Goal: Task Accomplishment & Management: Use online tool/utility

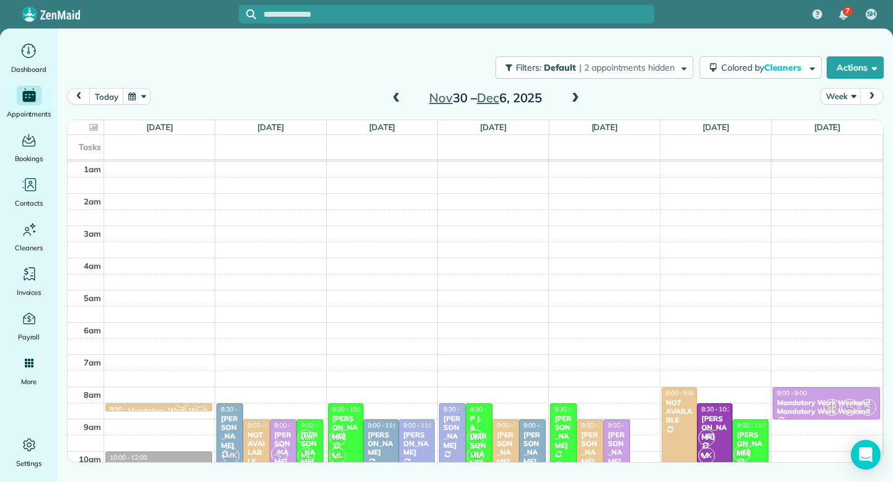
scroll to position [194, 0]
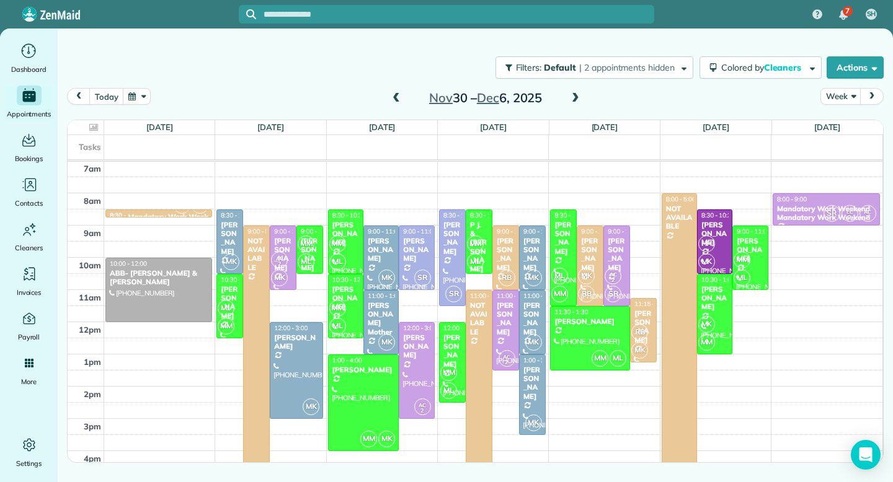
click at [395, 99] on span at bounding box center [396, 98] width 14 height 11
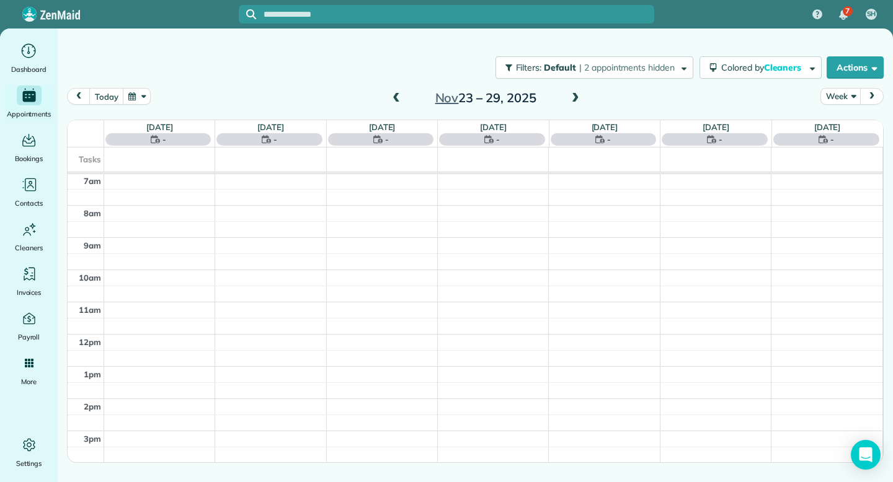
click at [395, 99] on span at bounding box center [396, 98] width 14 height 11
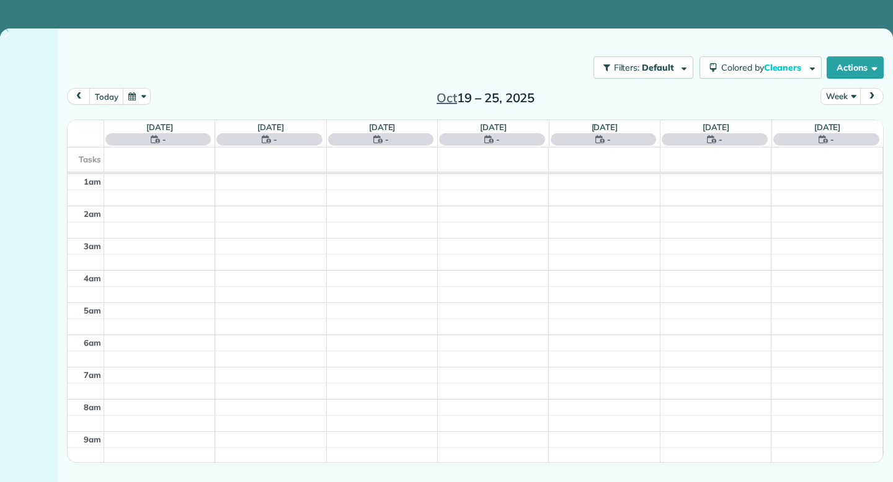
scroll to position [194, 0]
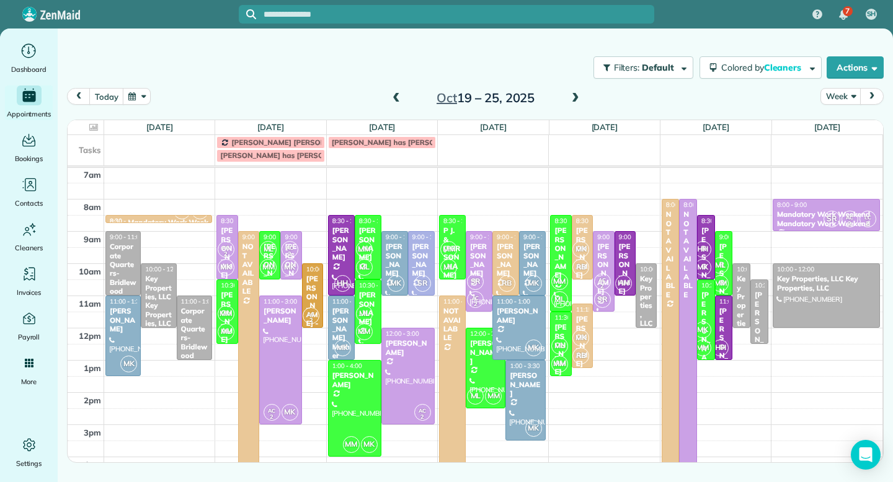
click at [396, 97] on span at bounding box center [396, 98] width 14 height 11
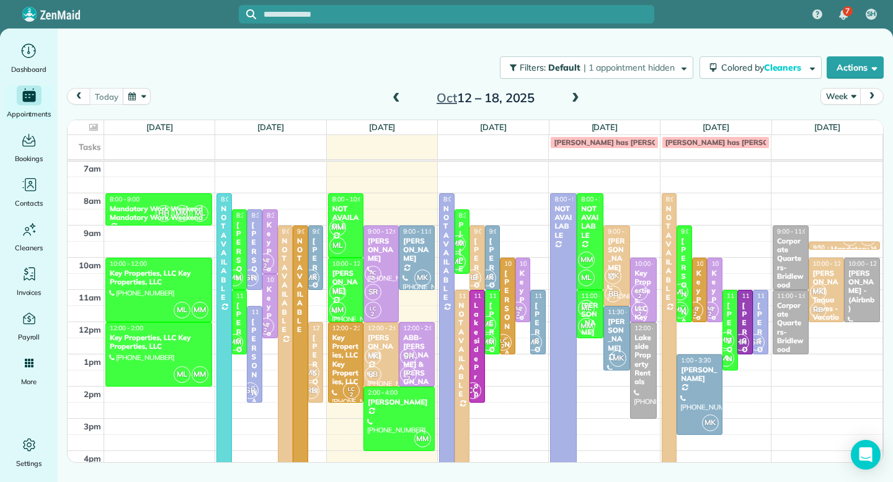
click at [396, 97] on span at bounding box center [396, 98] width 14 height 11
